Goal: Check status: Check status

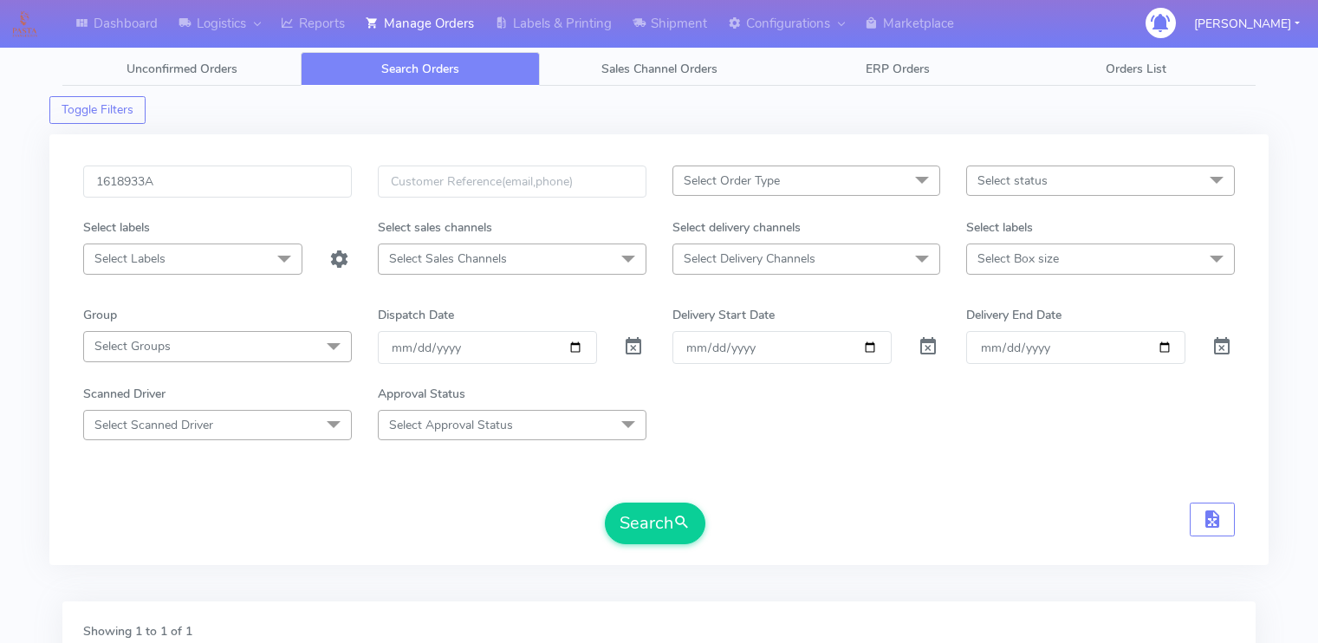
scroll to position [250, 0]
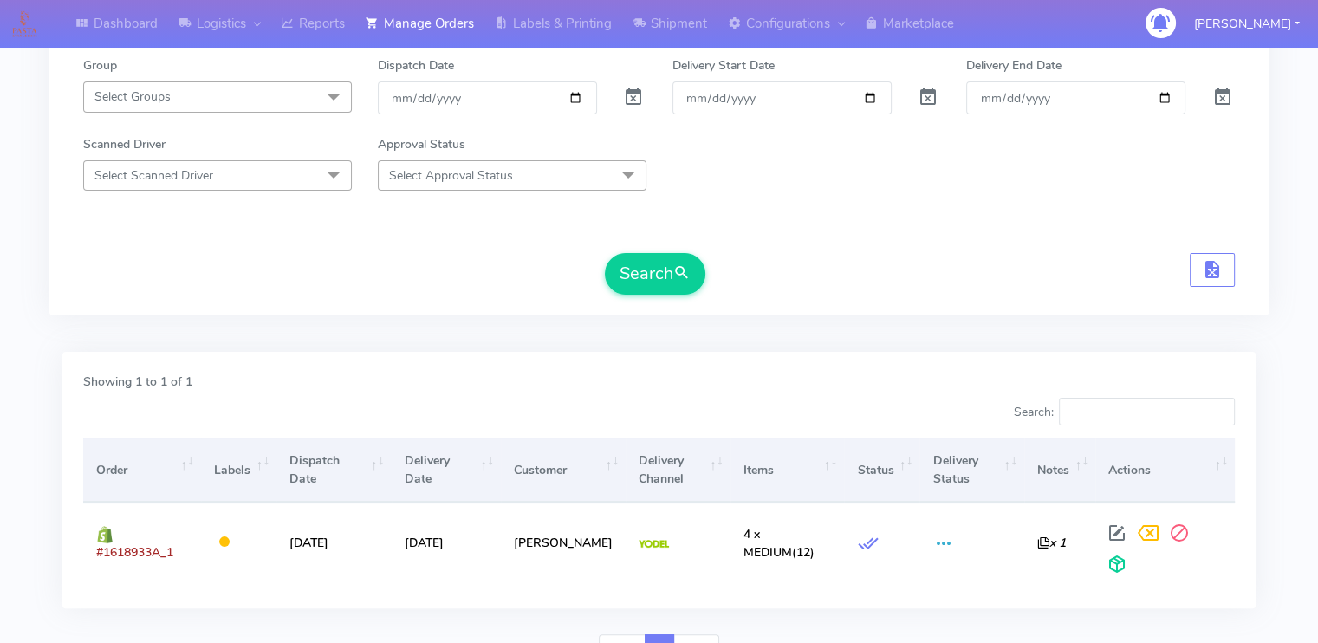
click at [207, 294] on div "1618933A Select Order Type Select All MEALS ATAVI One Off Pasta Club Gift Kit E…" at bounding box center [659, 110] width 1178 height 389
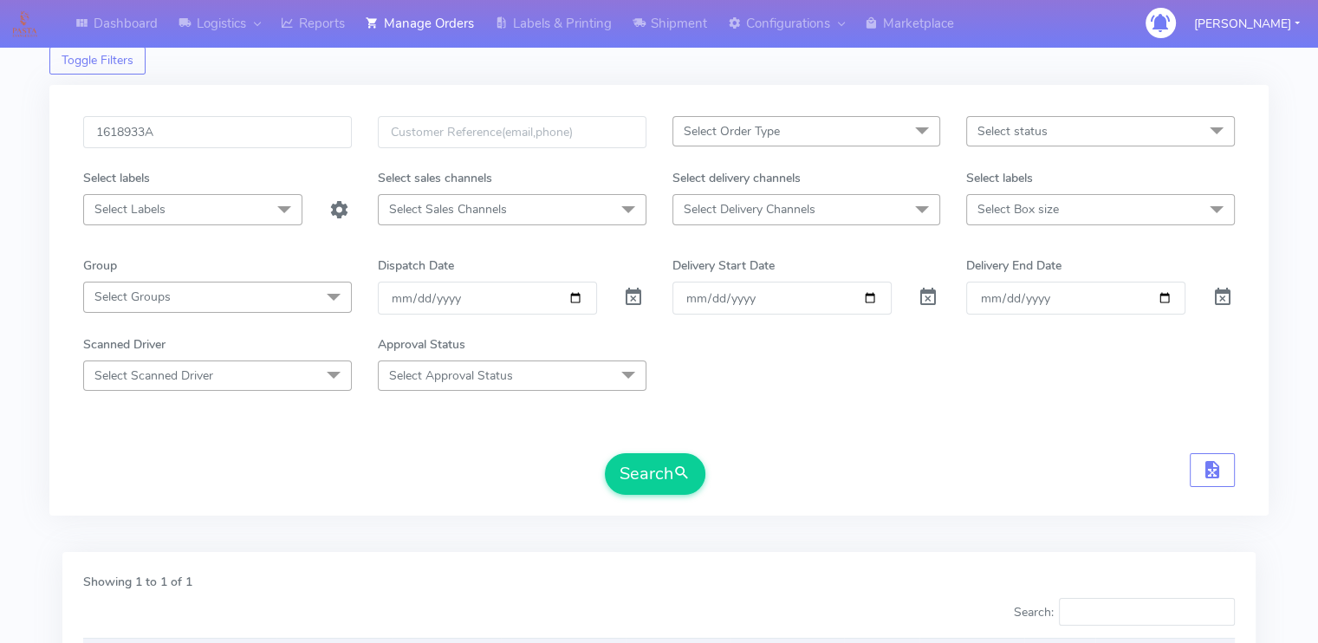
scroll to position [42, 0]
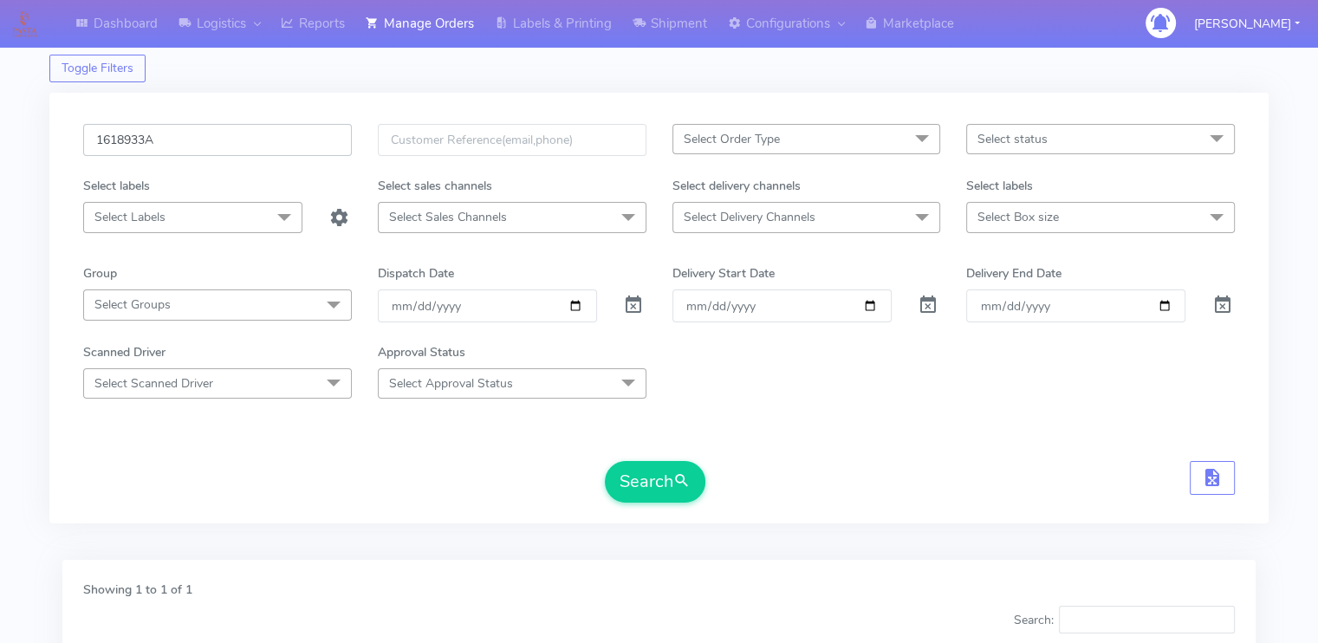
click at [187, 154] on input "1618933A" at bounding box center [217, 140] width 269 height 32
paste input "9169"
click at [605, 461] on button "Search" at bounding box center [655, 482] width 101 height 42
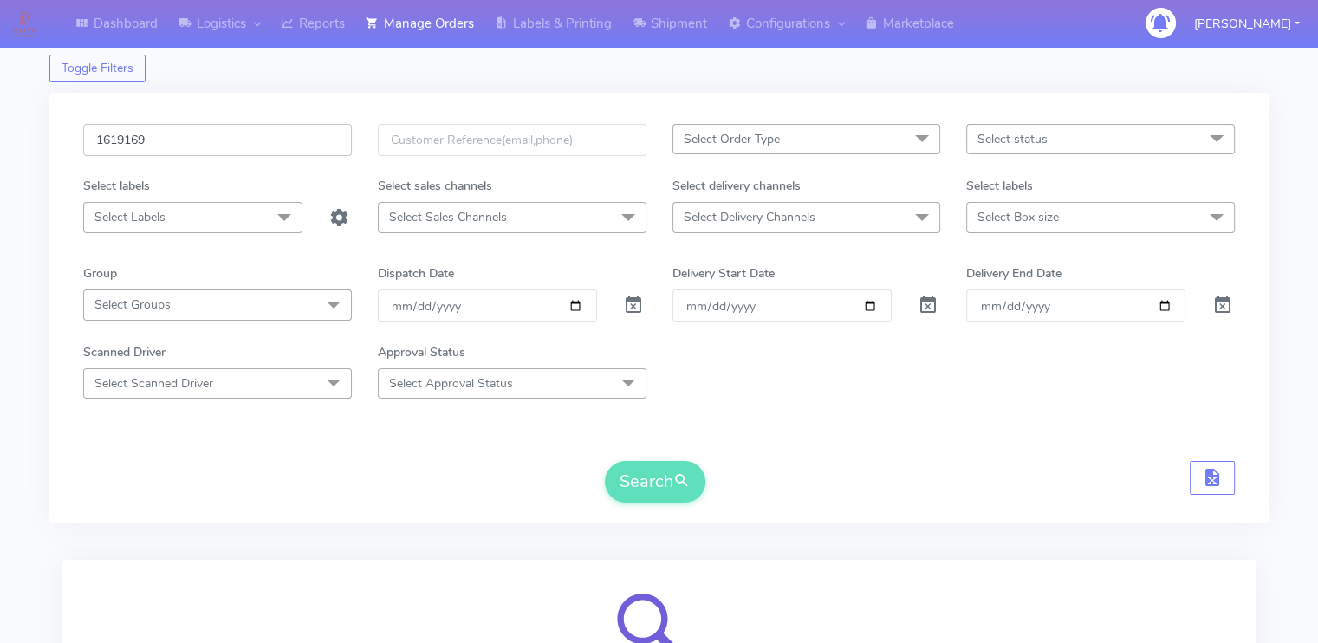
type input "1619169"
click at [346, 474] on div "Search" at bounding box center [659, 482] width 1152 height 42
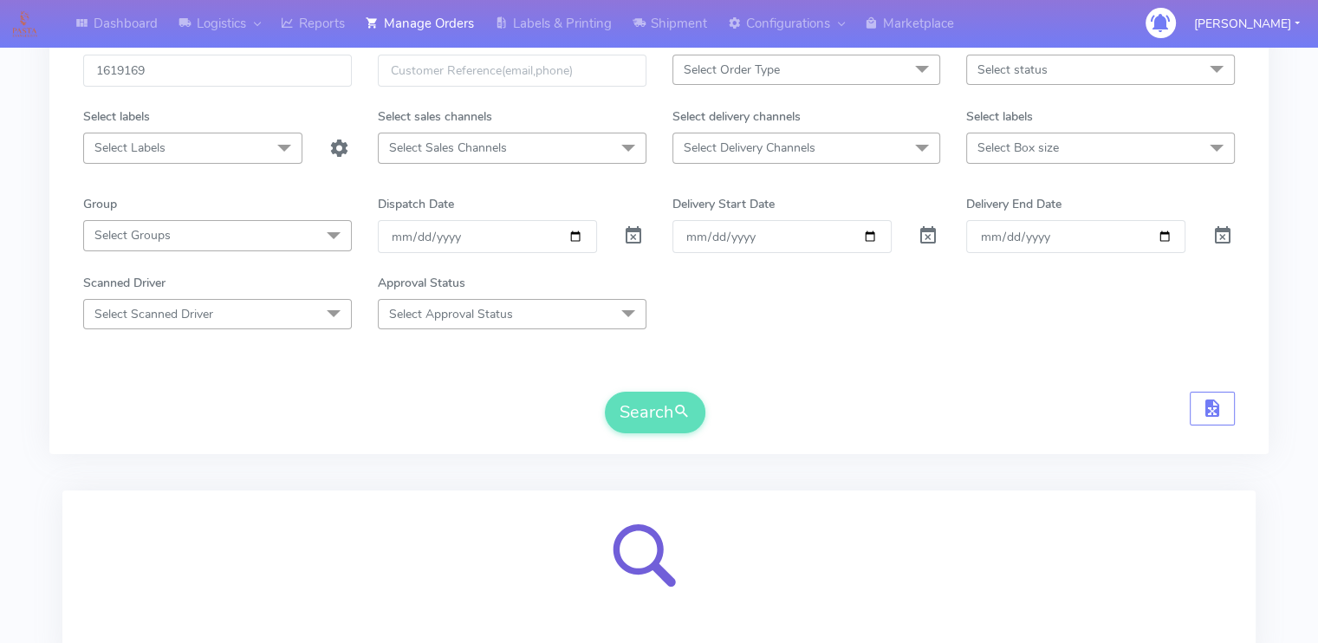
scroll to position [250, 0]
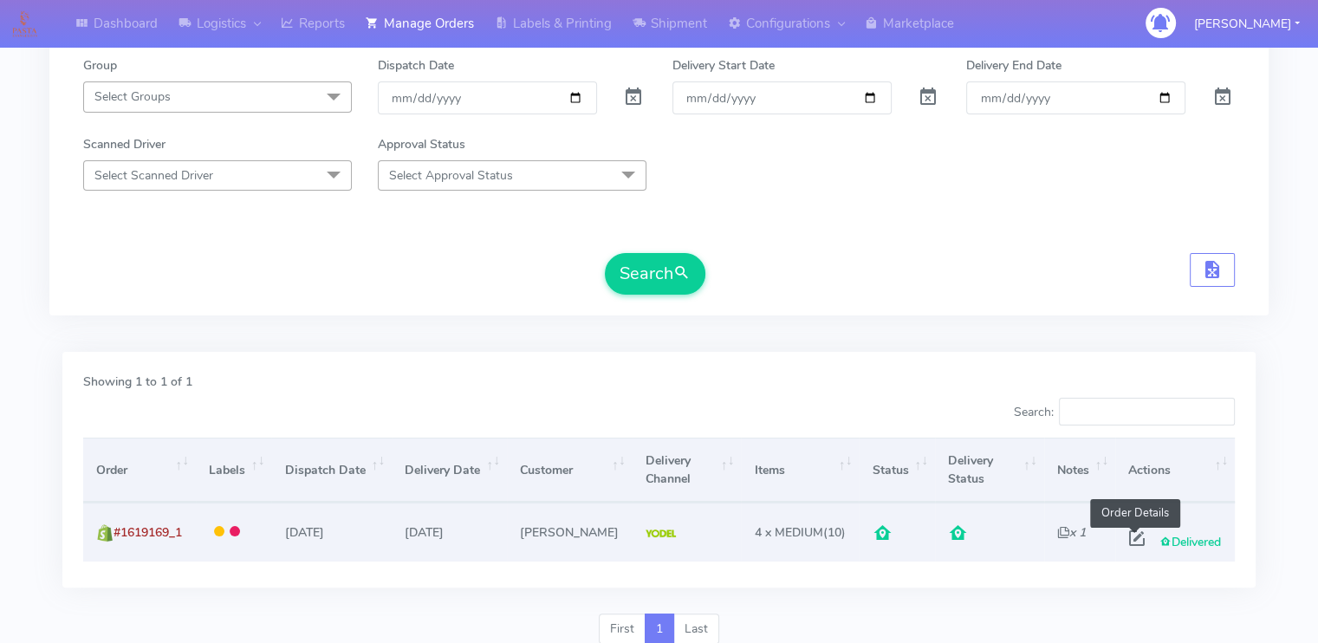
click at [1134, 535] on span at bounding box center [1137, 542] width 31 height 16
select select "5"
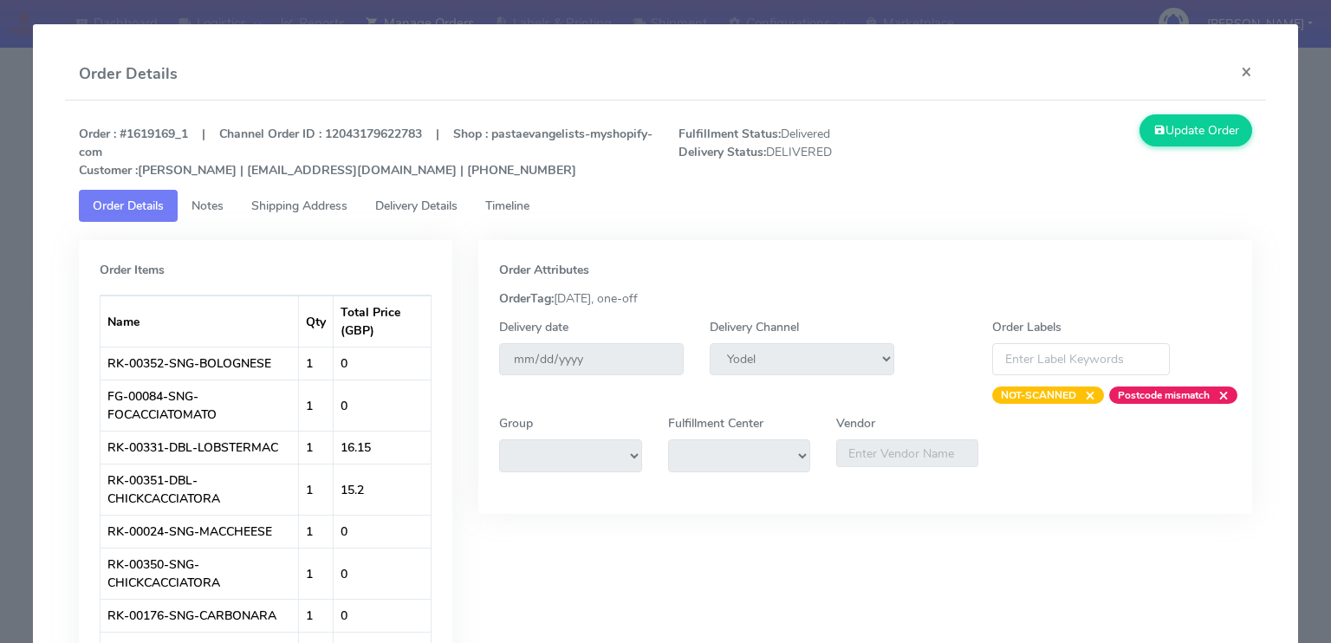
click at [409, 207] on span "Delivery Details" at bounding box center [416, 206] width 82 height 16
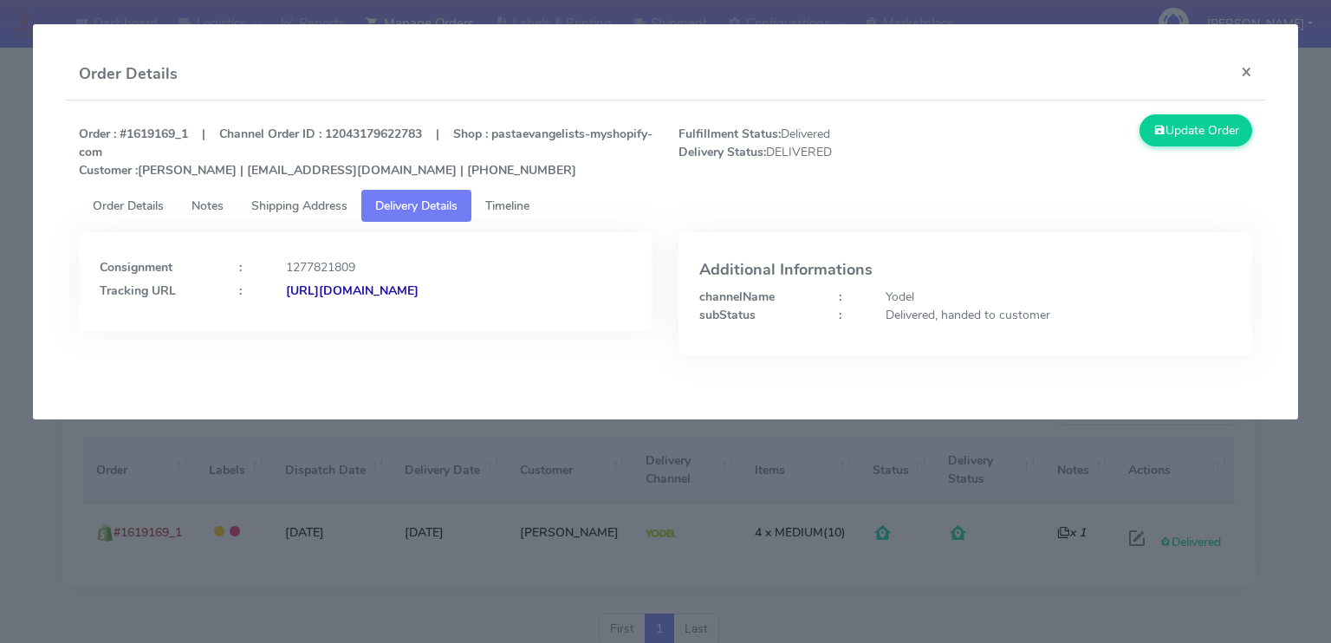
click at [315, 202] on span "Shipping Address" at bounding box center [299, 206] width 96 height 16
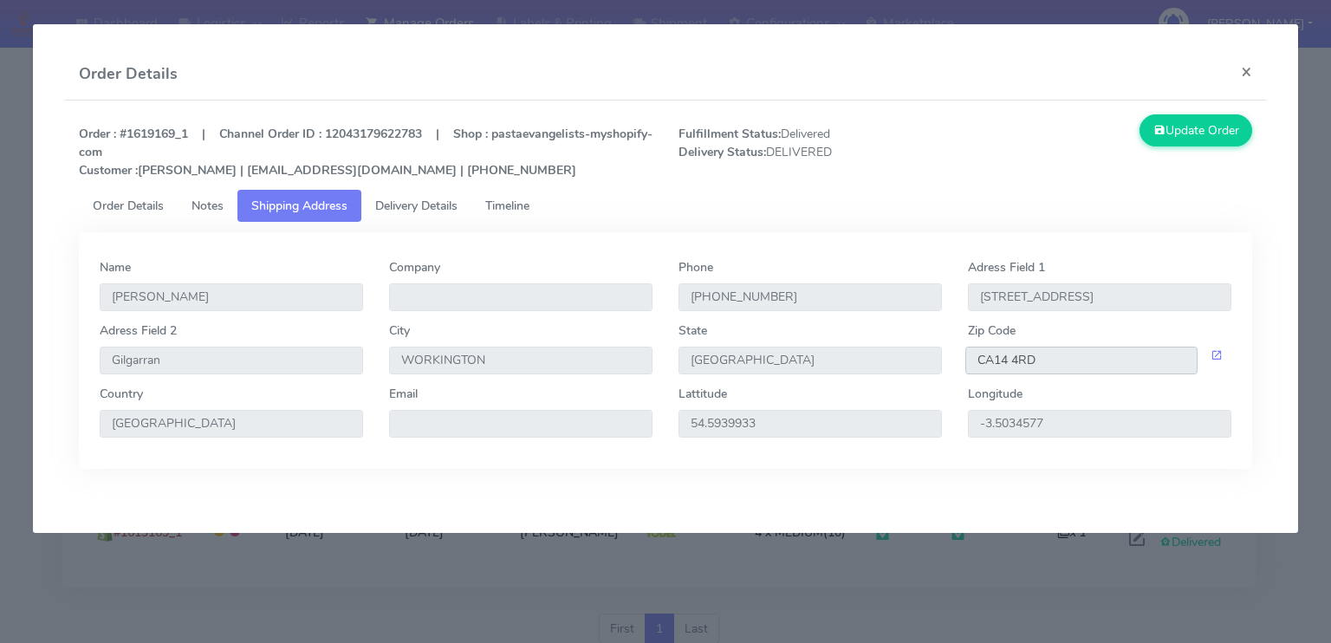
click at [1051, 369] on input "CA14 4RD" at bounding box center [1082, 361] width 232 height 28
click at [450, 213] on span "Delivery Details" at bounding box center [416, 206] width 82 height 16
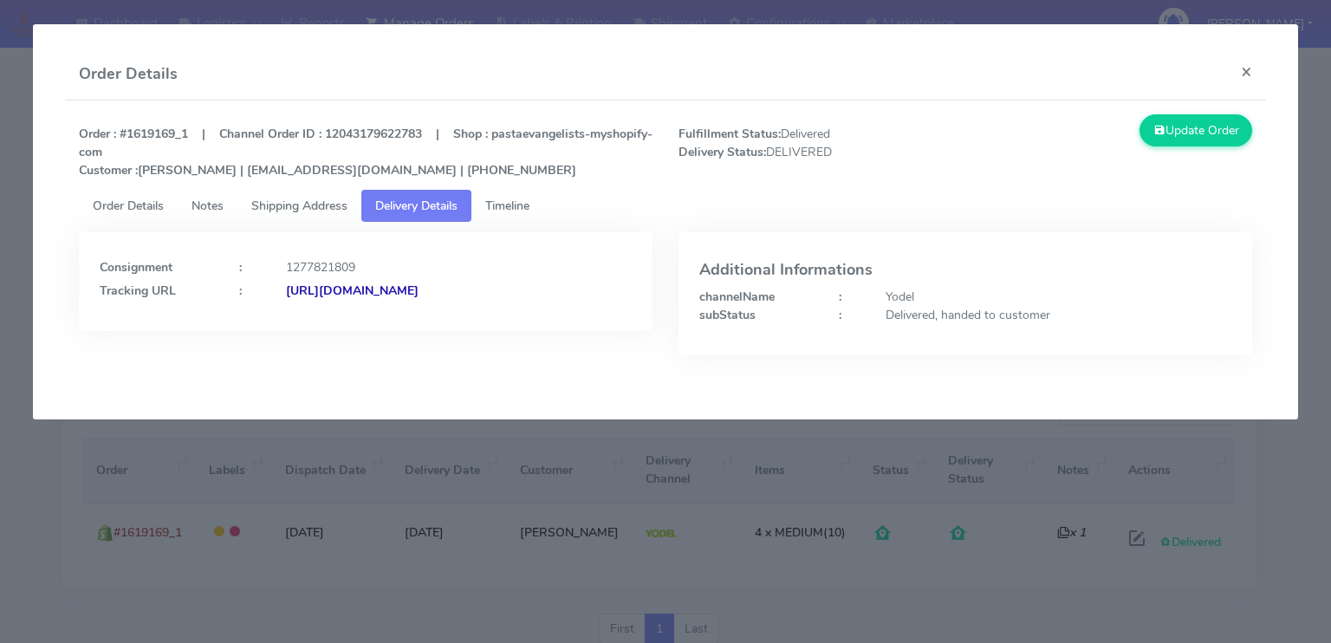
click at [419, 290] on strong "[URL][DOMAIN_NAME]" at bounding box center [352, 291] width 133 height 16
click at [1241, 66] on button "×" at bounding box center [1246, 72] width 39 height 46
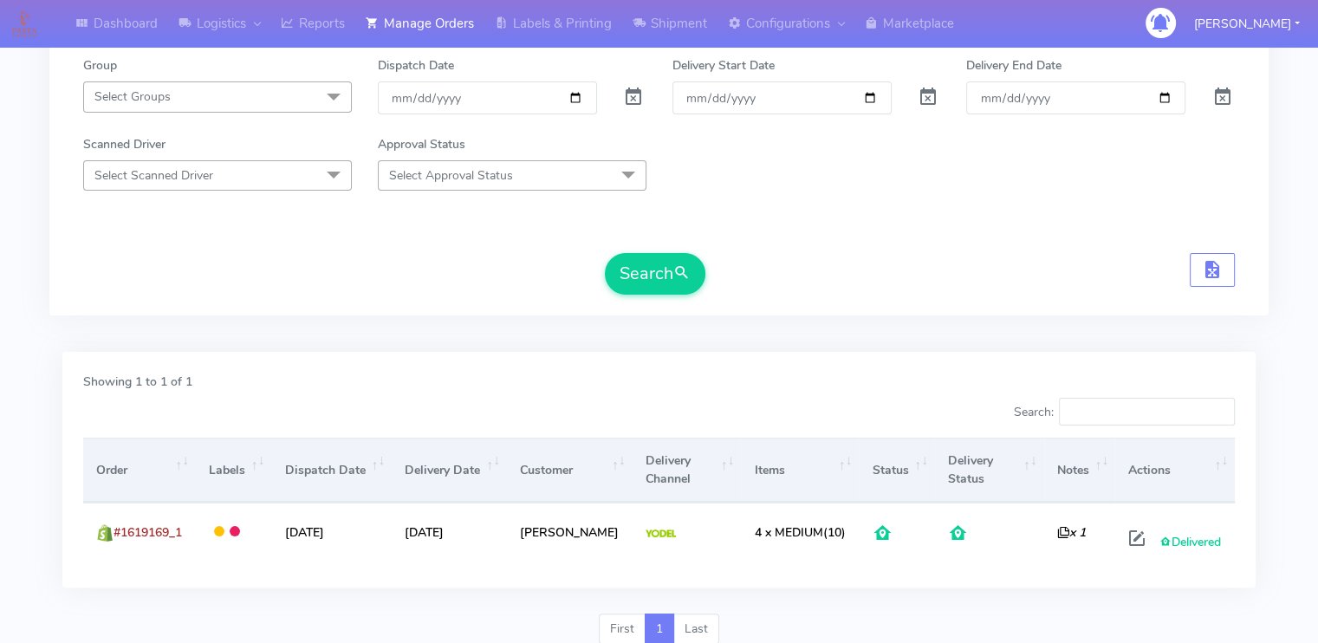
click at [228, 296] on div "1619169 Select Order Type Select All MEALS ATAVI One Off Pasta Club Gift Kit Ev…" at bounding box center [659, 110] width 1178 height 389
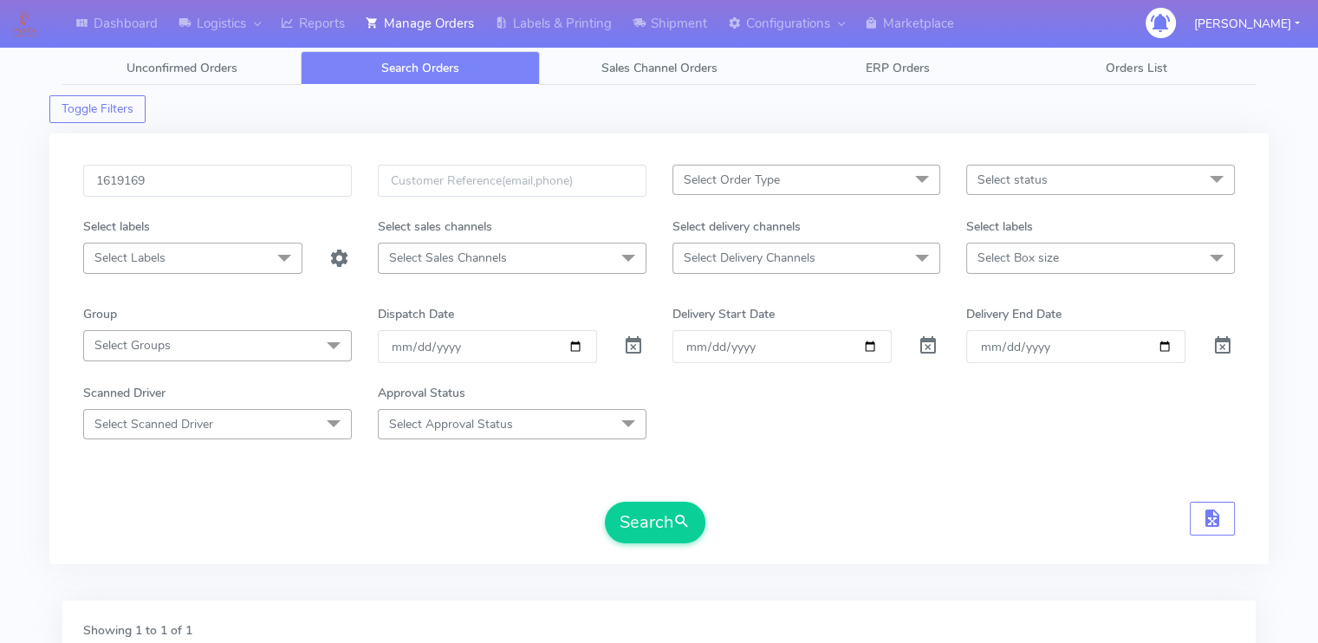
scroll to position [0, 0]
click at [187, 180] on input "1619169" at bounding box center [217, 182] width 269 height 32
